Goal: Task Accomplishment & Management: Manage account settings

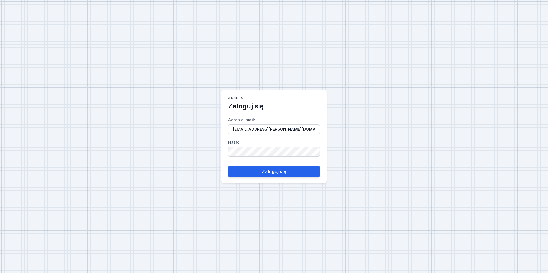
click at [295, 127] on input "[EMAIL_ADDRESS][PERSON_NAME][DOMAIN_NAME]" at bounding box center [274, 130] width 92 height 10
type input "[PERSON_NAME][EMAIL_ADDRESS][DOMAIN_NAME]"
click at [237, 172] on button "Zaloguj się" at bounding box center [274, 171] width 92 height 11
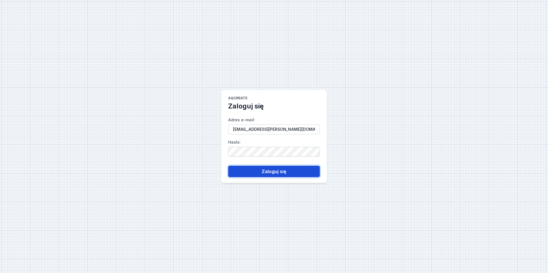
click at [282, 170] on button "Zaloguj się" at bounding box center [274, 171] width 92 height 11
